Goal: Information Seeking & Learning: Learn about a topic

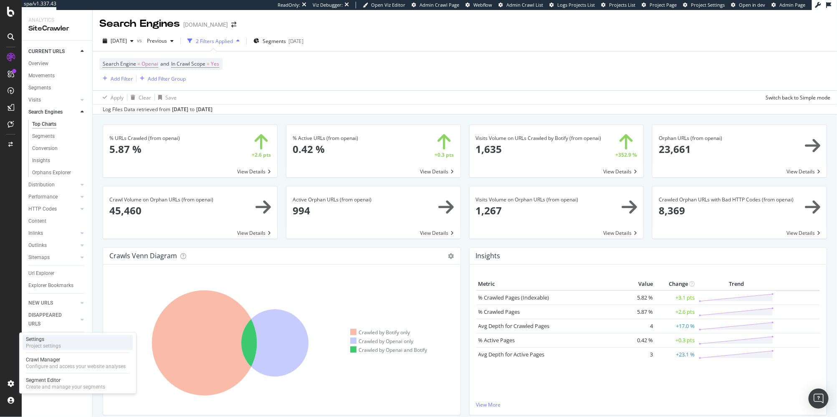
click at [67, 338] on div "Settings Project settings" at bounding box center [78, 342] width 110 height 15
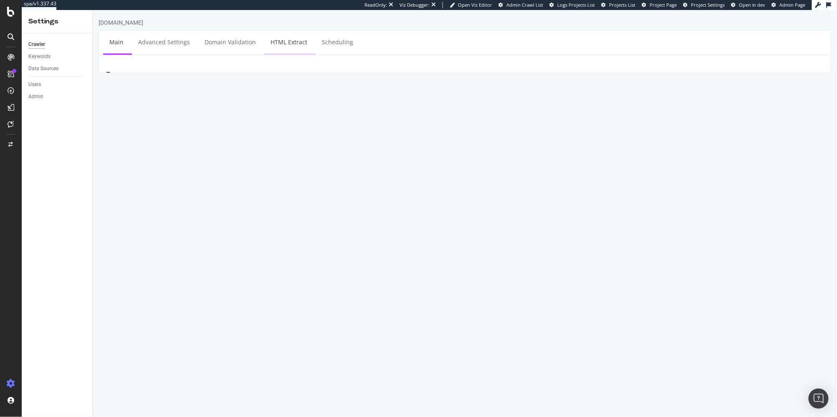
click at [283, 45] on link "HTML Extract" at bounding box center [288, 41] width 49 height 23
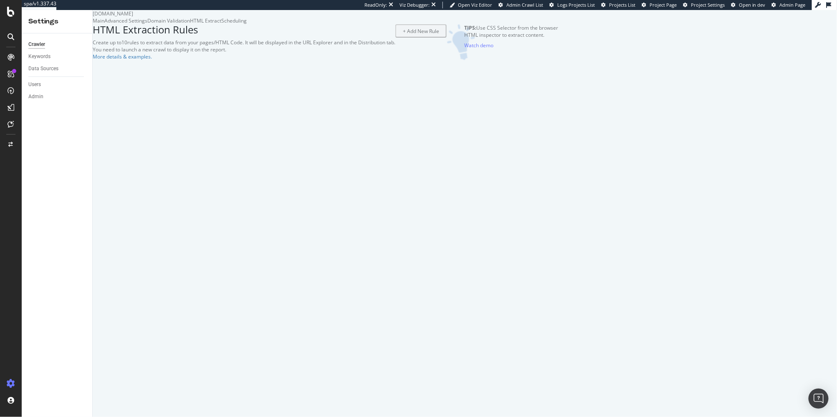
select select "i"
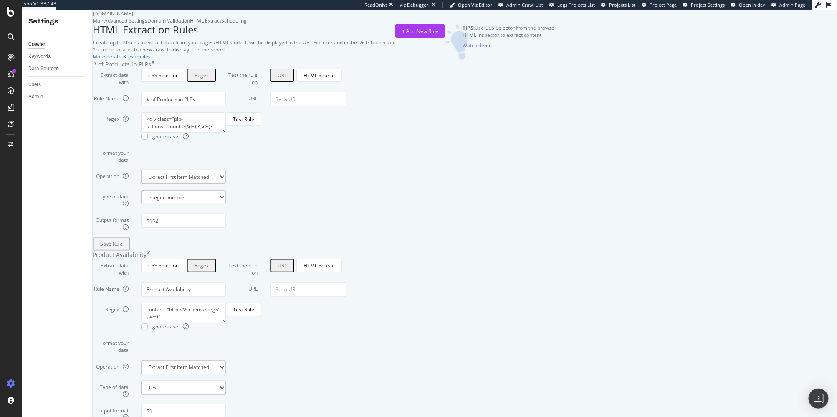
click at [255, 60] on div "HTML Extraction Rules Create up to 10 rules to extract data from your pages/HTM…" at bounding box center [244, 42] width 303 height 36
click at [47, 66] on div "SiteCrawler" at bounding box center [34, 61] width 27 height 7
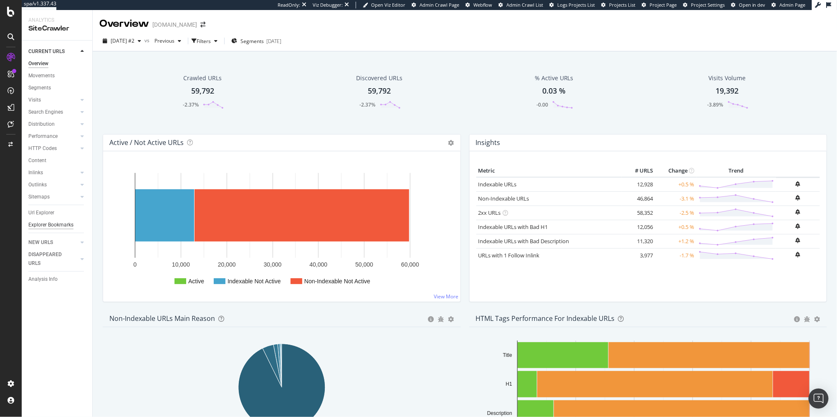
click at [50, 223] on div "Explorer Bookmarks" at bounding box center [50, 224] width 45 height 9
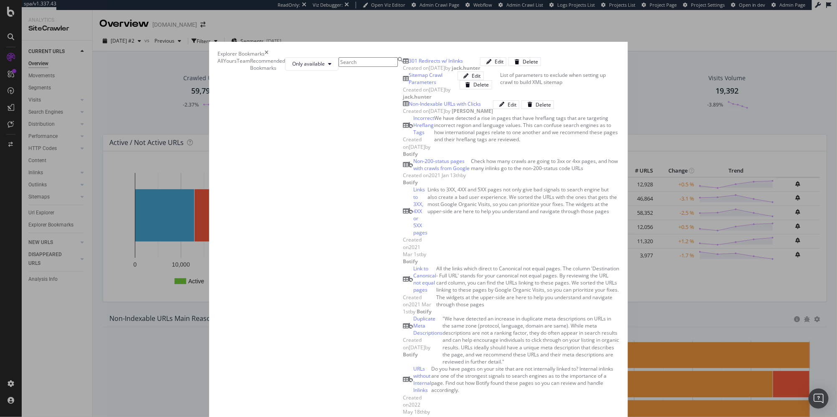
click at [268, 50] on icon "times" at bounding box center [267, 53] width 4 height 7
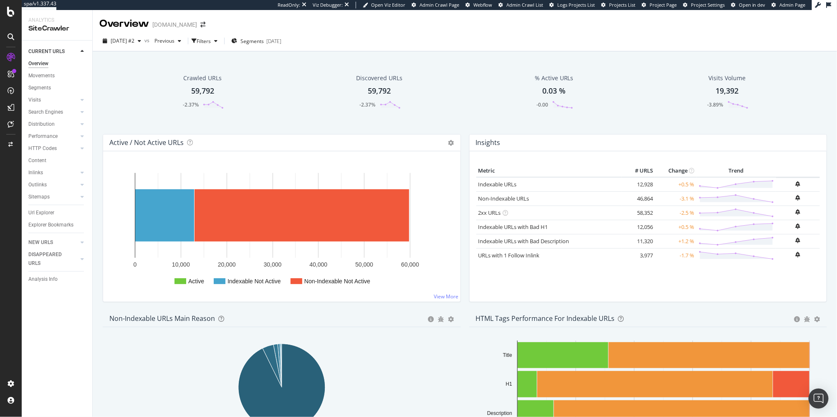
click at [282, 131] on div "Crawled URLs 59,792 -2.37% Discovered URLs 59,792 -2.37% % Active URLs 0.03 % -…" at bounding box center [464, 97] width 732 height 73
click at [54, 87] on div "RealKeywords" at bounding box center [37, 83] width 33 height 7
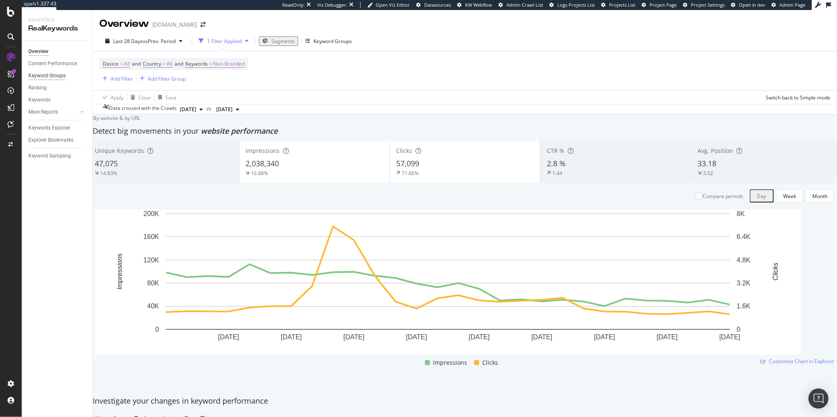
click at [57, 76] on div "Keyword Groups" at bounding box center [46, 75] width 37 height 9
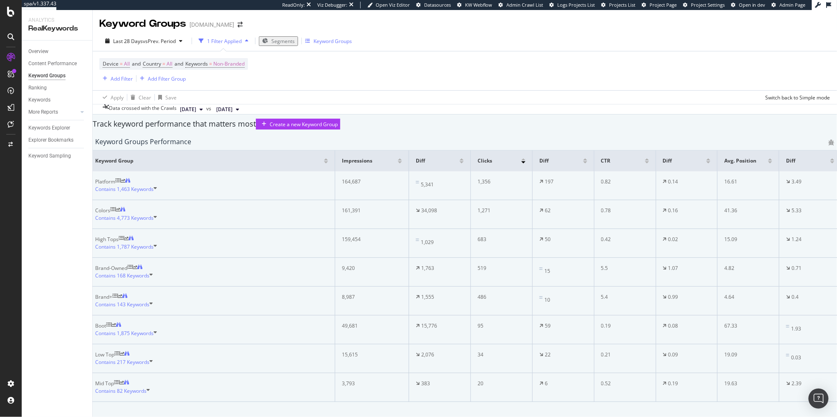
click at [325, 43] on div "Keyword Groups" at bounding box center [332, 41] width 38 height 7
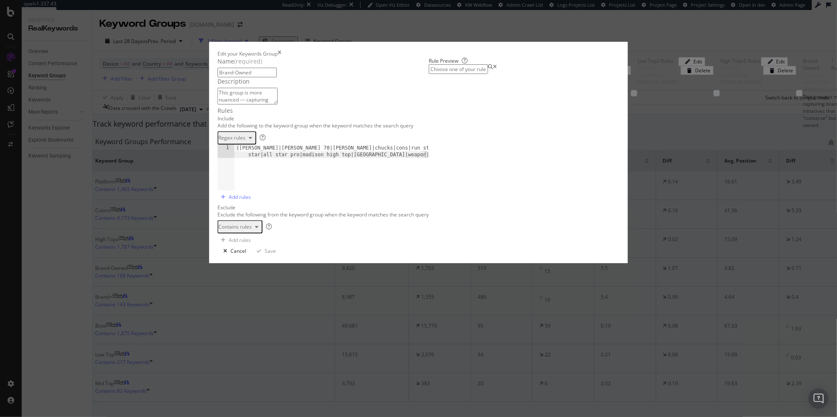
drag, startPoint x: 369, startPoint y: 211, endPoint x: 421, endPoint y: 218, distance: 51.8
click at [421, 217] on div "([PERSON_NAME]|[PERSON_NAME] 70|[PERSON_NAME]|chucks|cons|run star|[PERSON_NAME…" at bounding box center [340, 180] width 211 height 72
click at [281, 50] on icon "times" at bounding box center [280, 53] width 4 height 7
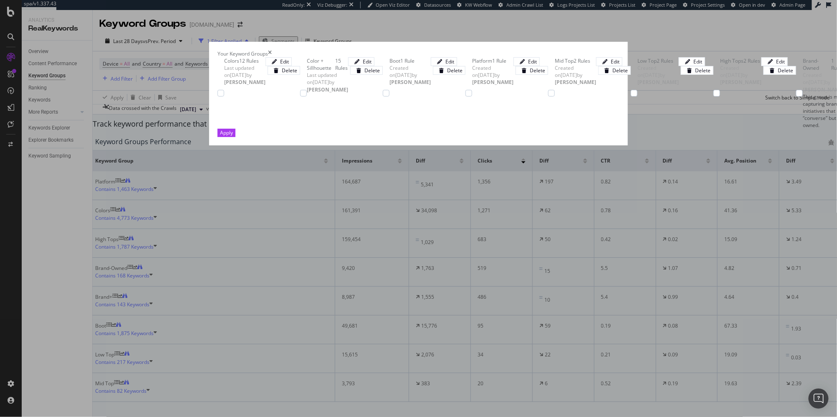
click at [272, 50] on icon "times" at bounding box center [270, 53] width 4 height 7
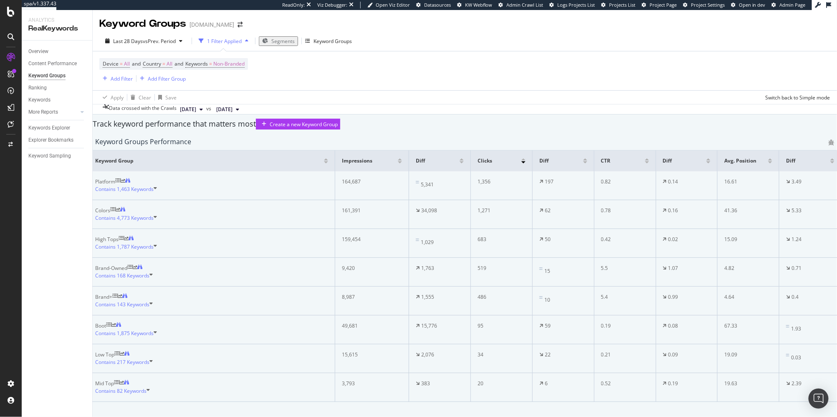
click at [241, 129] on div "Track keyword performance that matters most" at bounding box center [174, 124] width 163 height 11
click at [247, 129] on div "Track keyword performance that matters most" at bounding box center [174, 124] width 163 height 11
click at [104, 129] on div "Track keyword performance that matters most Create a new Keyword Group" at bounding box center [464, 124] width 752 height 11
click at [105, 129] on div "Track keyword performance that matters most" at bounding box center [174, 124] width 163 height 11
click at [106, 171] on th "Keyword Group" at bounding box center [211, 160] width 247 height 21
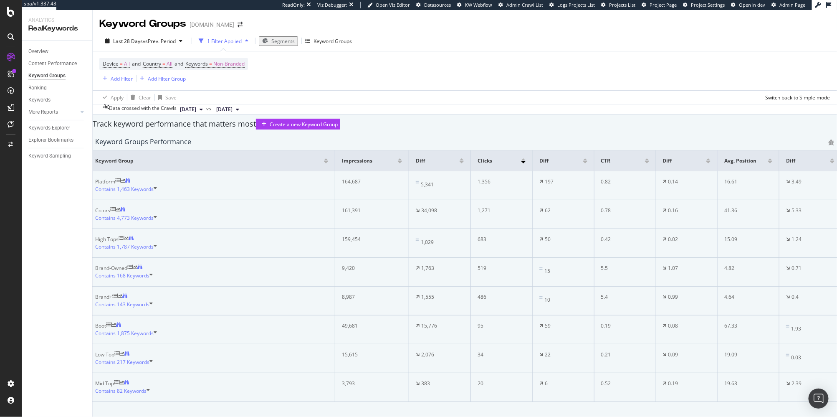
click at [101, 179] on div "Keyword Groups Performance Keyword Group Impressions Diff Clicks Diff CTR Diff …" at bounding box center [464, 274] width 752 height 281
click at [63, 137] on div "Explorer Bookmarks" at bounding box center [50, 140] width 45 height 9
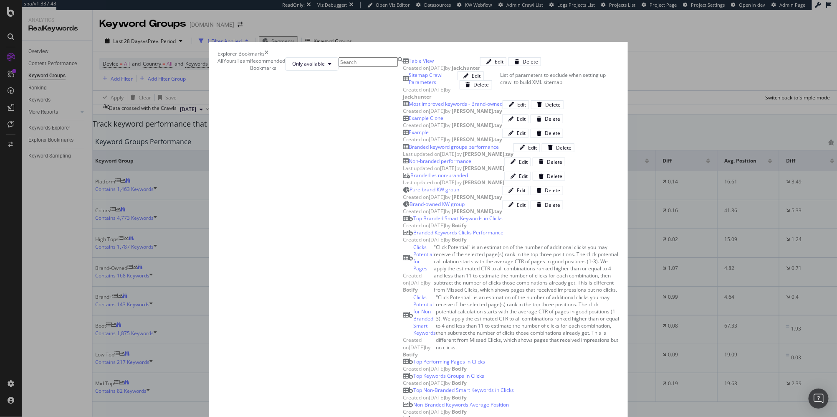
click at [403, 157] on div "Branded keyword groups performance Last updated on [DATE] by [PERSON_NAME].tay …" at bounding box center [511, 150] width 217 height 14
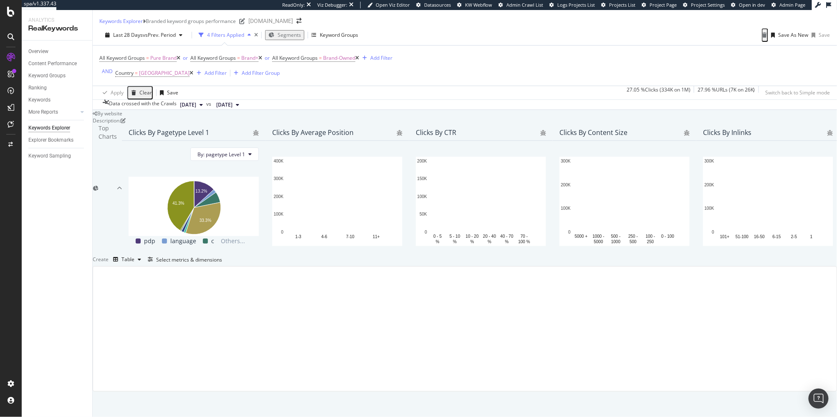
drag, startPoint x: 198, startPoint y: 78, endPoint x: 189, endPoint y: 83, distance: 9.7
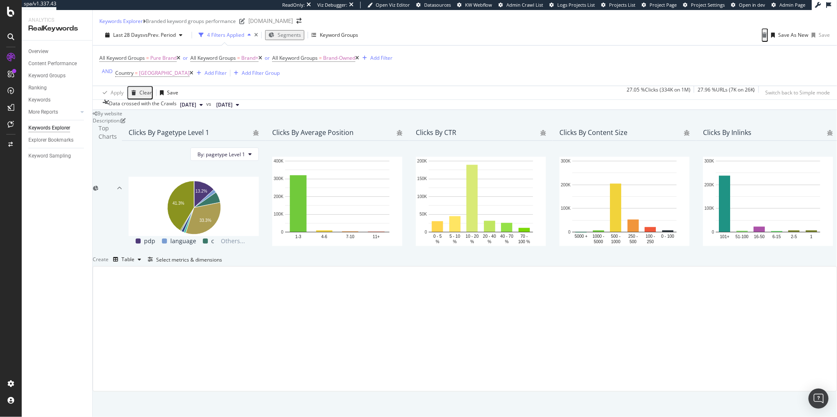
click at [193, 76] on icon at bounding box center [191, 73] width 4 height 5
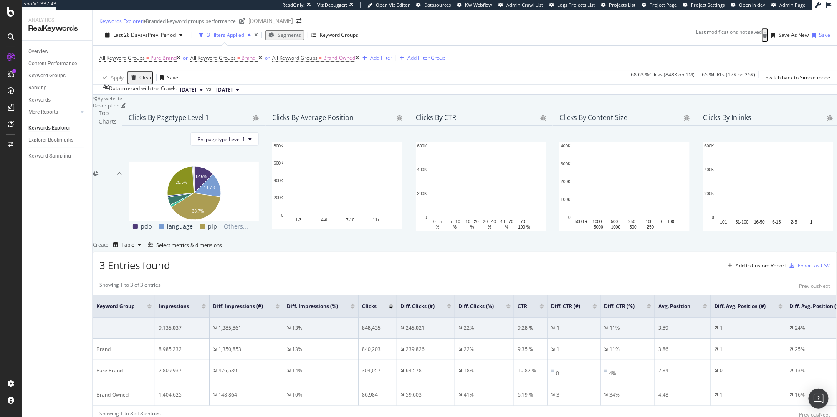
scroll to position [139, 0]
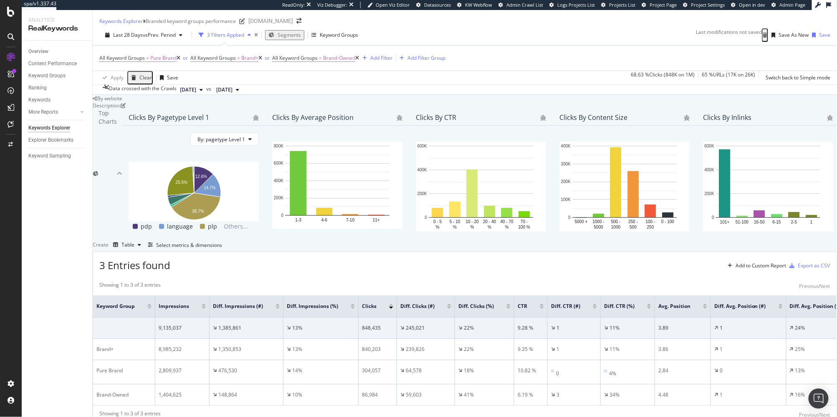
click at [331, 189] on div "Description: Top Charts Clicks By pagetype Level 1 By: pagetype Level 1 Hold CM…" at bounding box center [465, 263] width 744 height 322
drag, startPoint x: 63, startPoint y: 127, endPoint x: 344, endPoint y: 33, distance: 296.3
drag, startPoint x: 99, startPoint y: 169, endPoint x: 51, endPoint y: 124, distance: 66.2
click at [99, 169] on div "By website Description: Top Charts Clicks By pagetype Level 1 By: pagetype Leve…" at bounding box center [465, 259] width 744 height 329
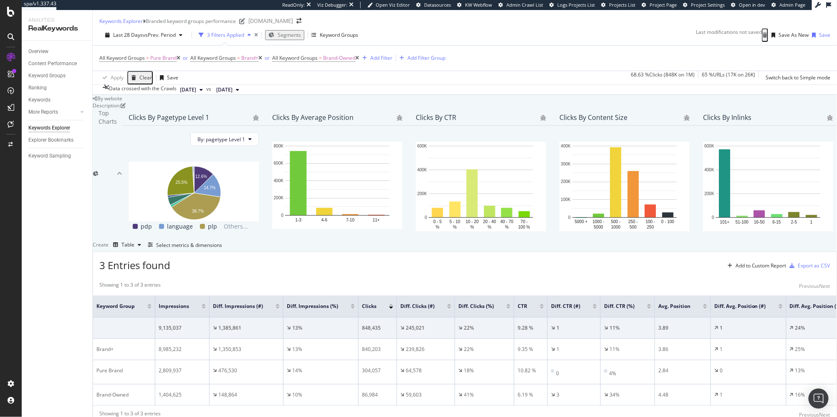
click at [102, 226] on div "By website Description: Top Charts Clicks By pagetype Level 1 By: pagetype Leve…" at bounding box center [465, 259] width 744 height 329
click at [48, 66] on div "SiteCrawler" at bounding box center [34, 61] width 27 height 7
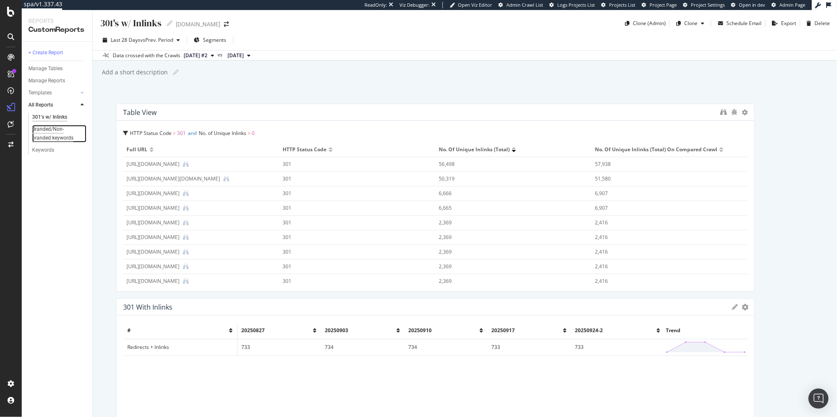
click at [63, 137] on div "Branded/Non-branded keywords" at bounding box center [56, 134] width 49 height 18
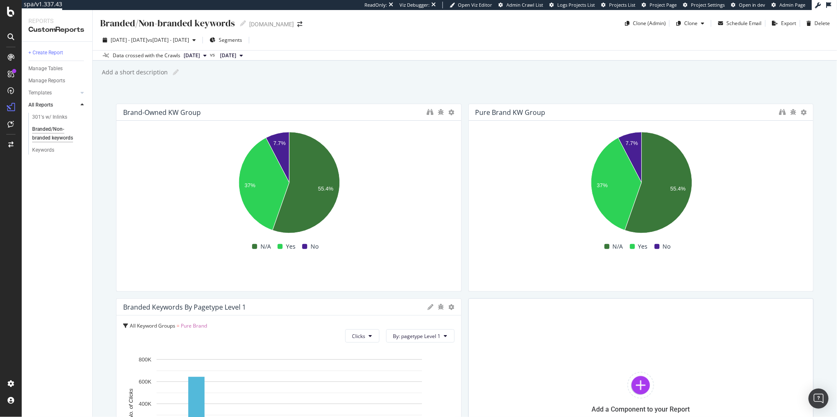
click at [638, 76] on div "Add a short description Add a short description" at bounding box center [469, 72] width 736 height 13
click at [450, 111] on icon at bounding box center [452, 112] width 6 height 6
drag, startPoint x: 443, startPoint y: 91, endPoint x: 431, endPoint y: 94, distance: 13.0
click at [443, 91] on div "Branded/Non-branded keywords Branded/Non-branded keywords www.converse.com Clon…" at bounding box center [465, 213] width 744 height 407
click at [51, 152] on div "Keywords" at bounding box center [43, 150] width 22 height 9
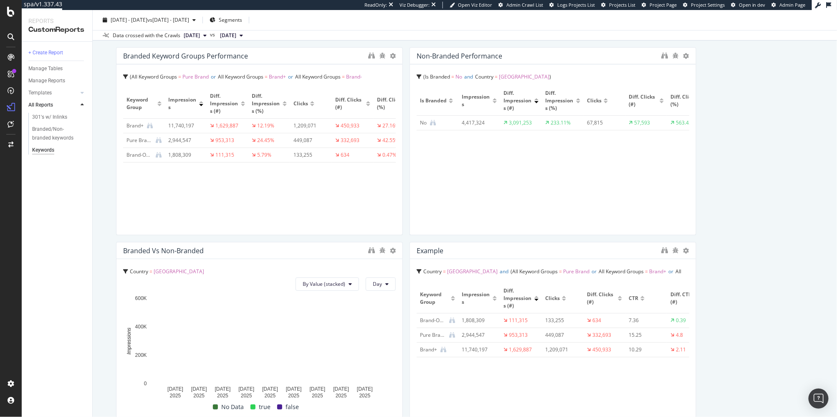
scroll to position [131, 0]
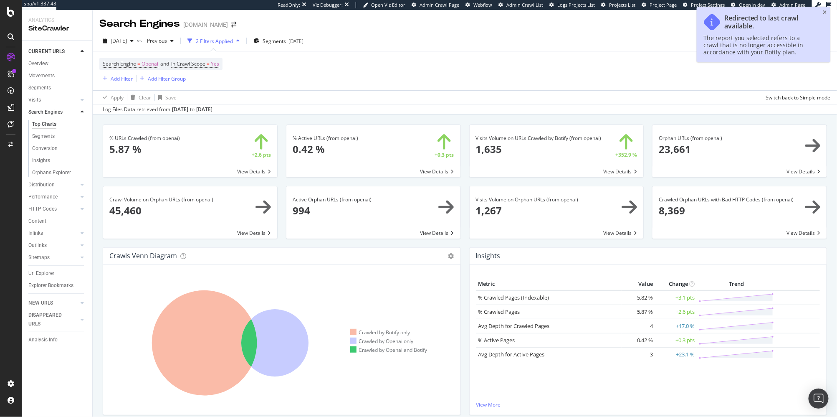
click at [96, 164] on div "% URLs Crawled (from openai) × Close Chart search-engines-openai-main-metric-cr…" at bounding box center [465, 317] width 744 height 407
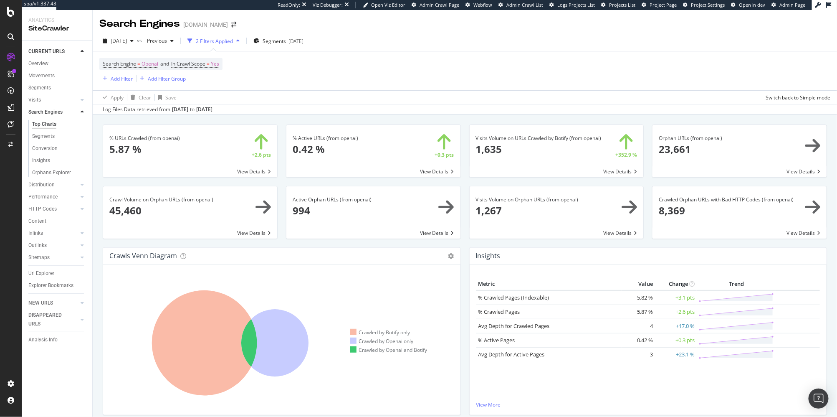
drag, startPoint x: 98, startPoint y: 188, endPoint x: 90, endPoint y: 170, distance: 19.8
click at [98, 188] on div "Crawl Volume on Orphan URLs (from openai) × Close Chart search-engines-openai-s…" at bounding box center [189, 216] width 183 height 61
click at [95, 152] on div "% URLs Crawled (from openai) × Close Chart search-engines-openai-main-metric-cr…" at bounding box center [465, 317] width 744 height 407
click at [45, 270] on div "Url Explorer" at bounding box center [41, 273] width 26 height 9
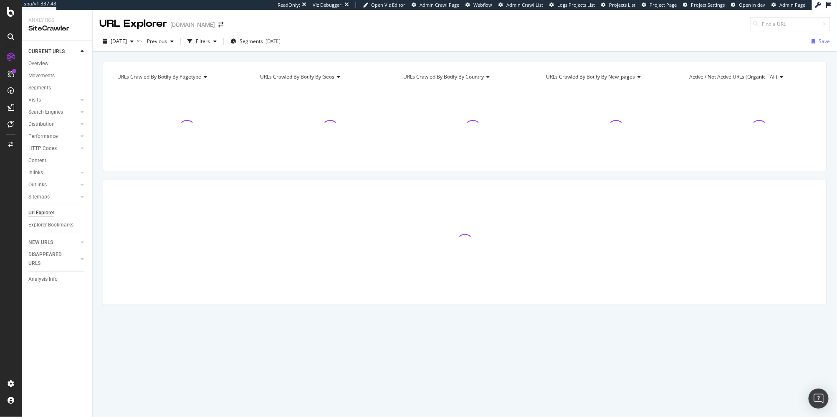
click at [240, 174] on div "URLs Crawled By Botify By pagetype Chart (by Value) Table Expand Export as CSV …" at bounding box center [465, 198] width 744 height 272
click at [212, 58] on div "URLs Crawled By Botify By pagetype Chart (by Value) Table Expand Export as CSV …" at bounding box center [465, 62] width 744 height 20
drag, startPoint x: 213, startPoint y: 44, endPoint x: 210, endPoint y: 50, distance: 7.3
click at [196, 44] on div "button" at bounding box center [190, 41] width 12 height 12
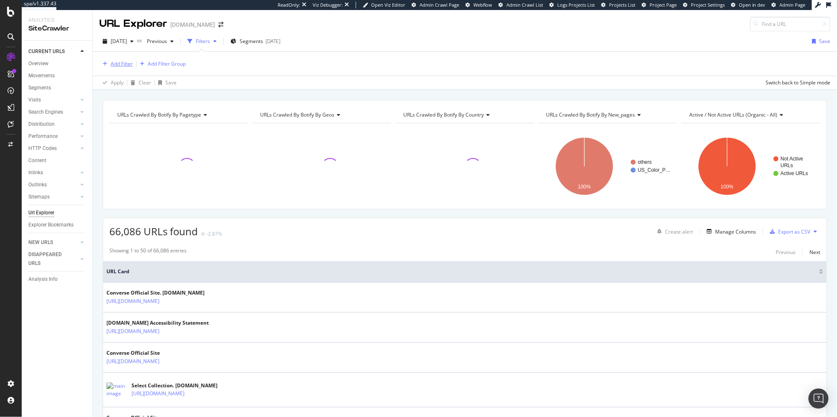
click at [124, 63] on div "Add Filter" at bounding box center [122, 63] width 22 height 7
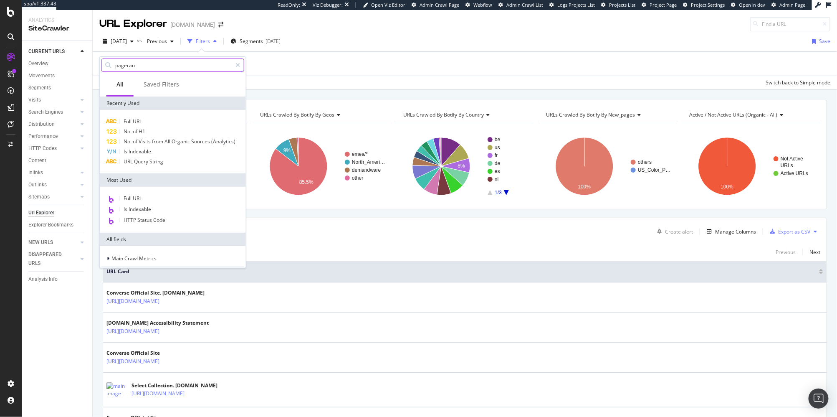
type input "pagerank"
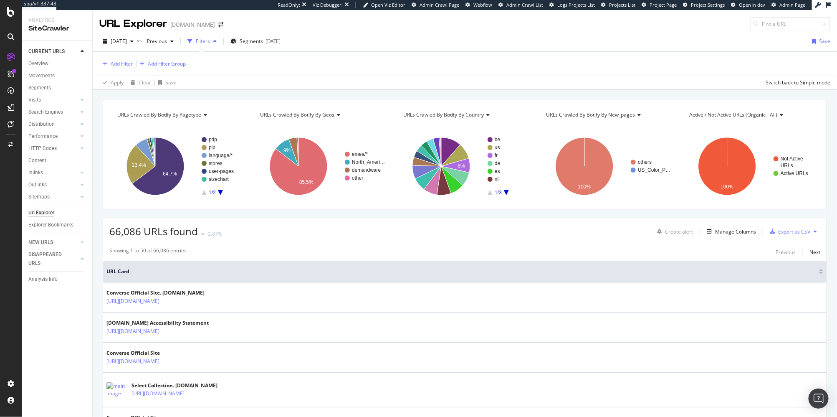
click at [278, 91] on div "URLs Crawled By Botify By pagetype Chart (by Value) Table Expand Export as CSV …" at bounding box center [465, 100] width 744 height 20
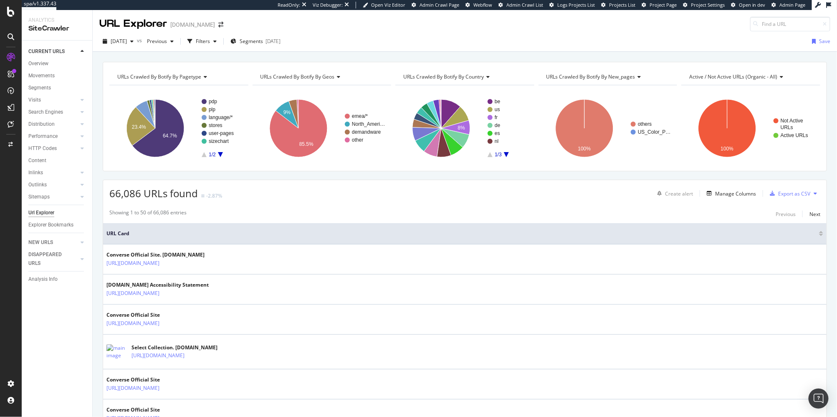
click at [13, 15] on icon at bounding box center [11, 12] width 8 height 10
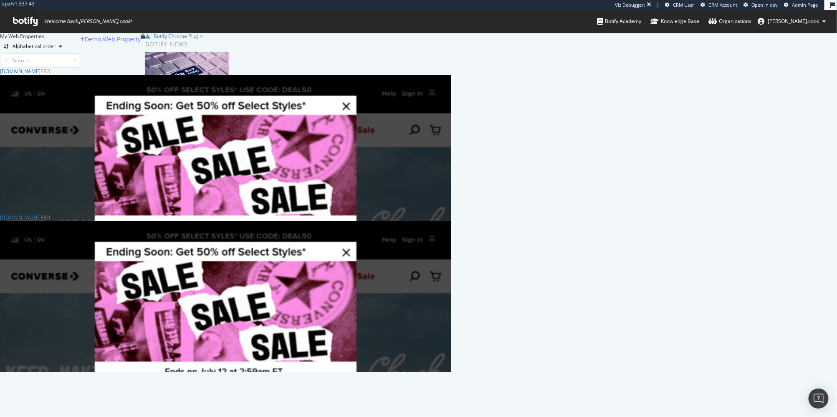
scroll to position [304, 451]
